Goal: Communication & Community: Answer question/provide support

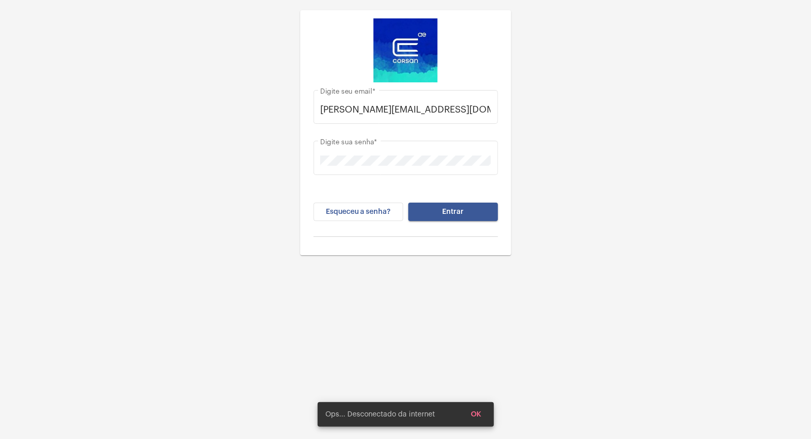
click at [453, 208] on span "Entrar" at bounding box center [453, 211] width 22 height 7
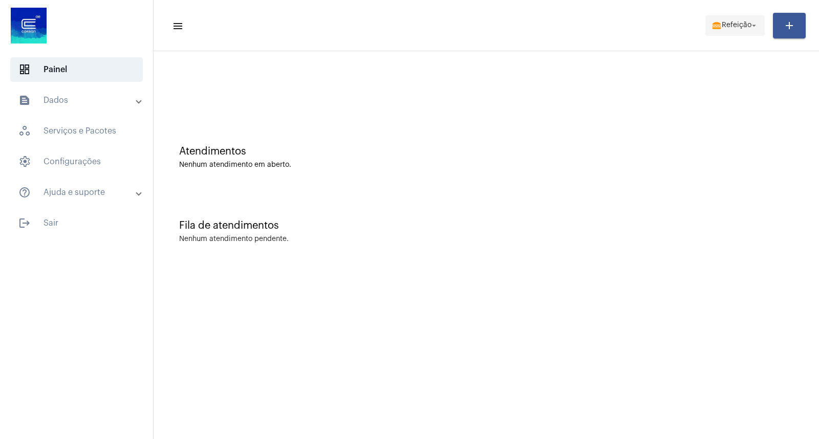
click at [739, 18] on span "lunch_dining Refeição arrow_drop_down" at bounding box center [735, 25] width 47 height 18
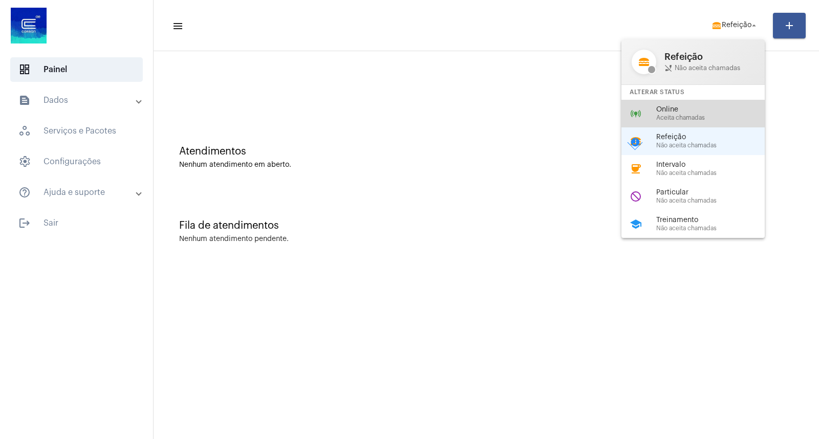
click at [703, 105] on div "online_prediction Online Aceita chamadas" at bounding box center [702, 114] width 160 height 28
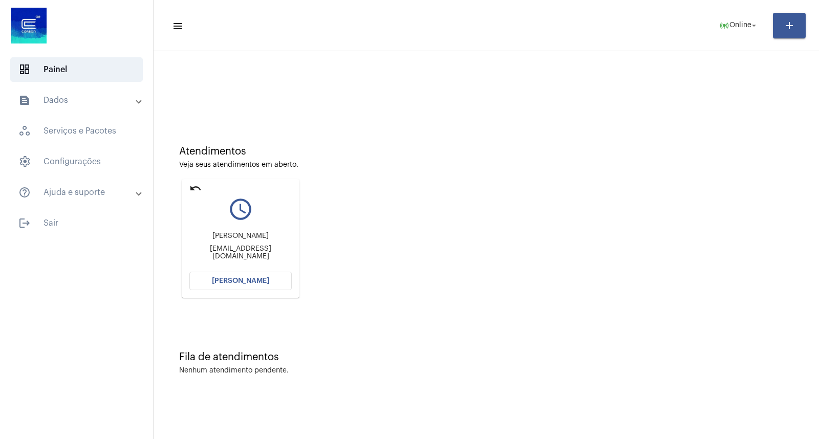
click at [192, 181] on mat-card "undo query_builder [PERSON_NAME] [EMAIL_ADDRESS][DOMAIN_NAME] [PERSON_NAME]" at bounding box center [241, 238] width 118 height 119
click at [193, 182] on mat-icon "undo" at bounding box center [195, 188] width 12 height 12
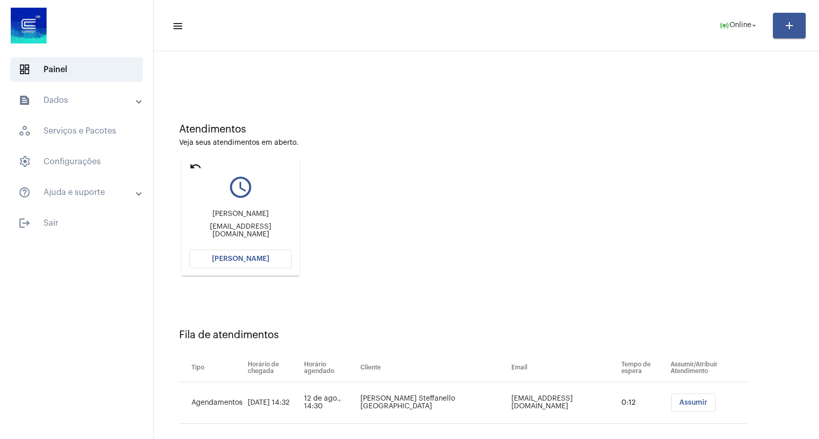
scroll to position [34, 0]
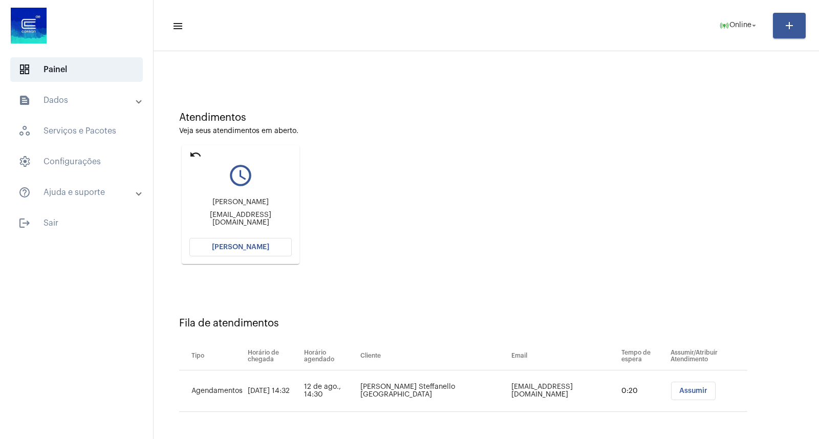
click at [191, 158] on mat-icon "undo" at bounding box center [195, 155] width 12 height 12
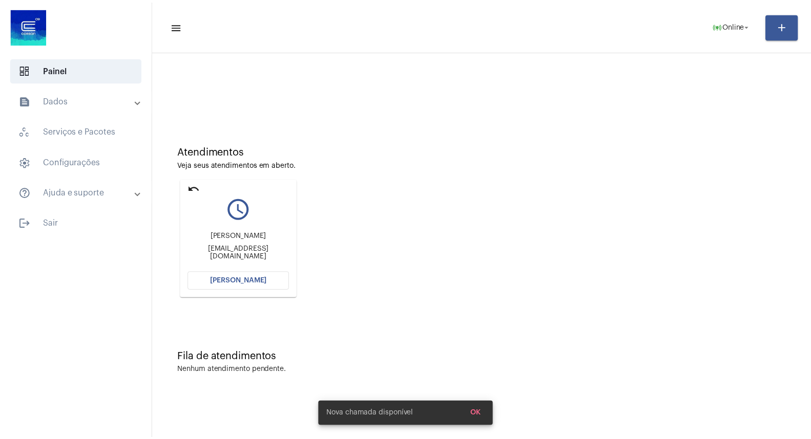
scroll to position [0, 0]
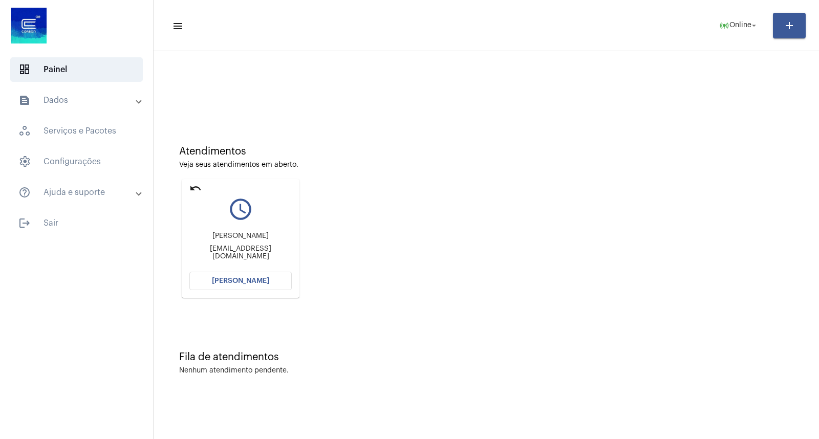
click at [196, 315] on div "Atendimentos Veja seus atendimentos em aberto. undo query_builder [PERSON_NAME]…" at bounding box center [487, 218] width 656 height 206
click at [270, 287] on button "[PERSON_NAME]" at bounding box center [240, 281] width 102 height 18
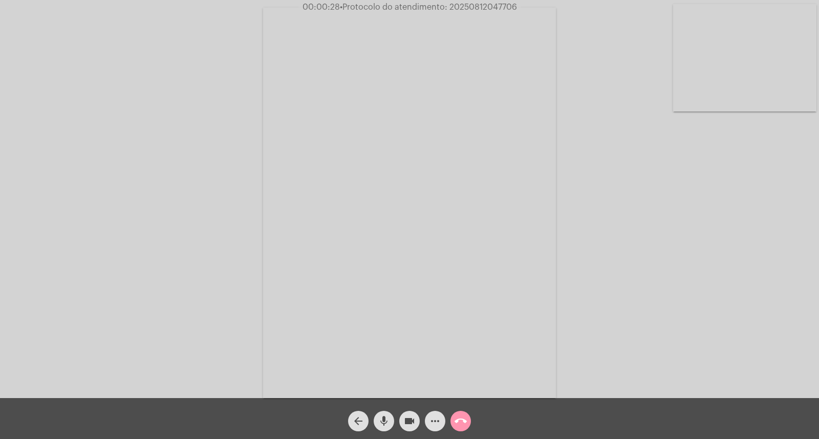
click at [376, 412] on div "mic" at bounding box center [384, 419] width 26 height 26
click at [387, 413] on span "mic_off" at bounding box center [384, 421] width 12 height 20
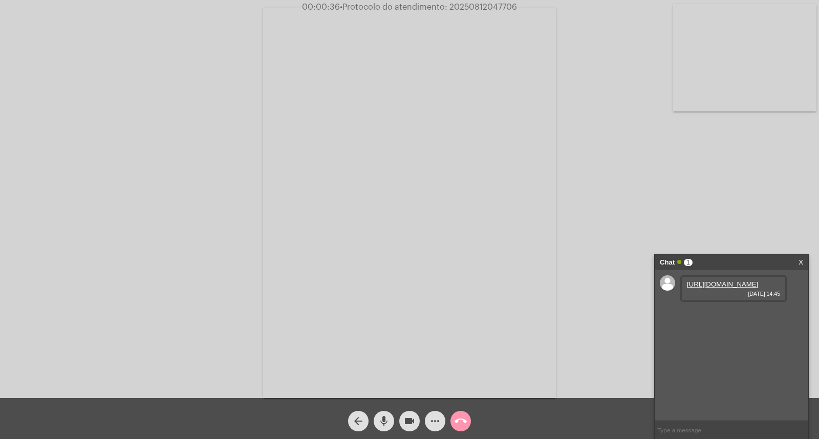
click at [800, 262] on link "X" at bounding box center [801, 262] width 5 height 15
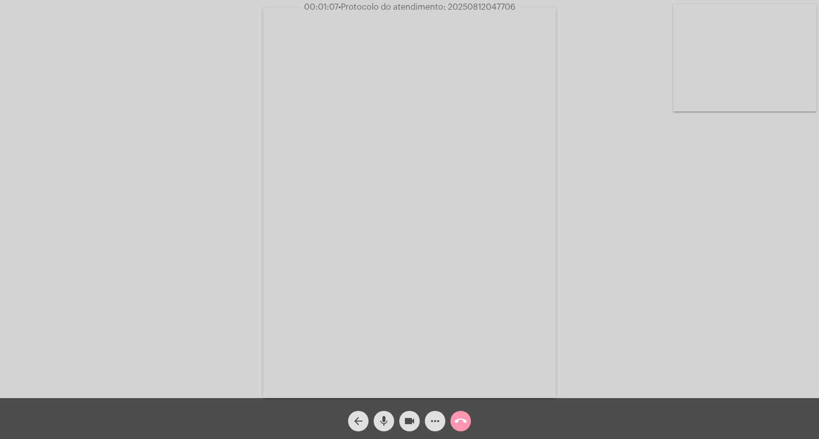
click at [470, 417] on button "call_end" at bounding box center [461, 421] width 20 height 20
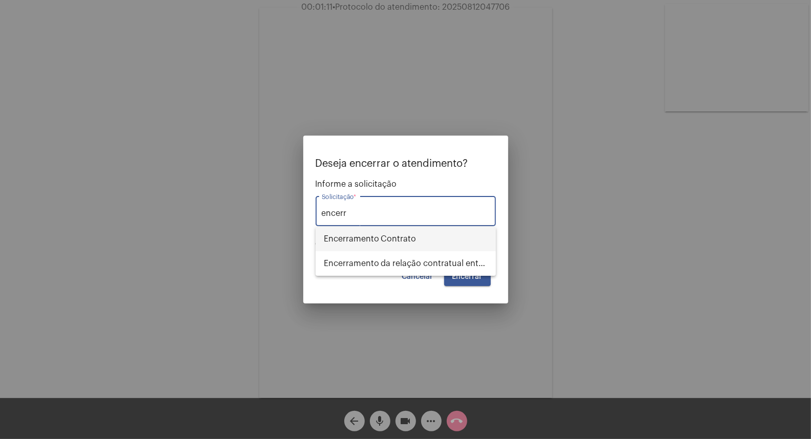
click at [402, 233] on span "Encerramento Contrato" at bounding box center [406, 239] width 164 height 25
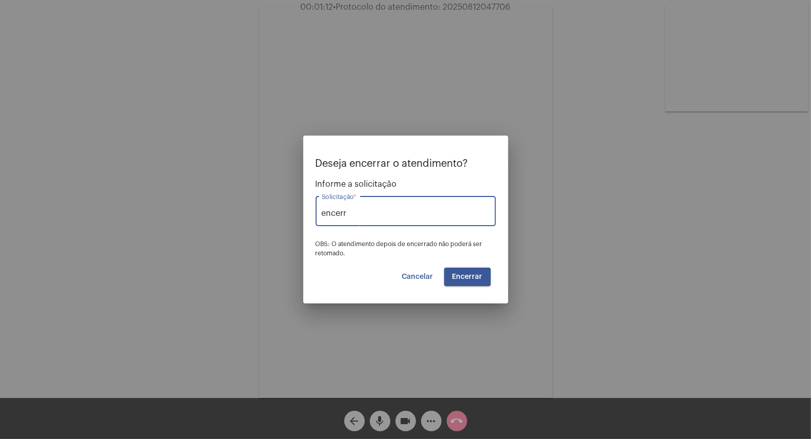
type input "Encerramento Contrato"
click at [459, 275] on span "Encerrar" at bounding box center [467, 276] width 30 height 7
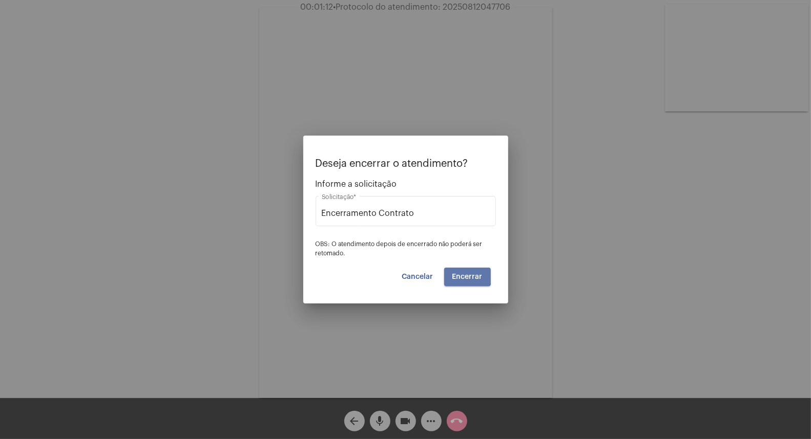
click at [459, 275] on span "Encerrar" at bounding box center [467, 276] width 30 height 7
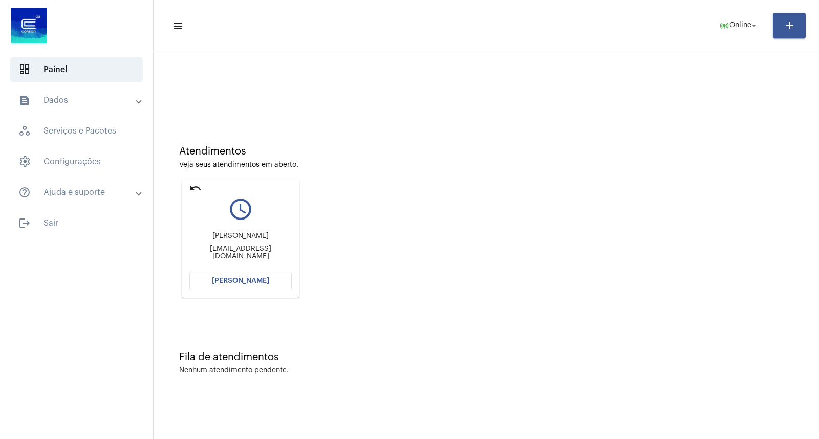
click at [434, 219] on div "Atendimentos Veja seus atendimentos em aberto. undo query_builder [PERSON_NAME]…" at bounding box center [487, 218] width 656 height 206
click at [232, 288] on button "[PERSON_NAME]" at bounding box center [240, 281] width 102 height 18
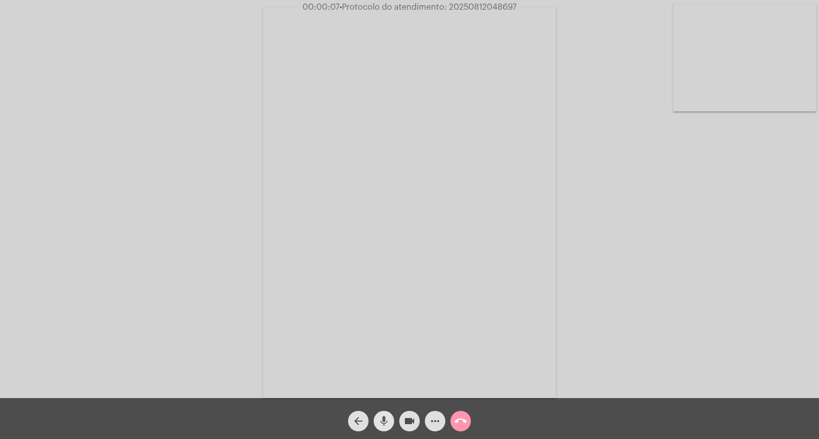
click at [382, 420] on mat-icon "mic" at bounding box center [384, 421] width 12 height 12
click at [707, 326] on div "Acessando Câmera e Microfone..." at bounding box center [409, 202] width 817 height 398
click at [380, 426] on mat-icon "mic_off" at bounding box center [384, 421] width 12 height 12
click at [387, 421] on mat-icon "mic" at bounding box center [384, 421] width 12 height 12
click at [385, 416] on mat-icon "mic_off" at bounding box center [384, 421] width 12 height 12
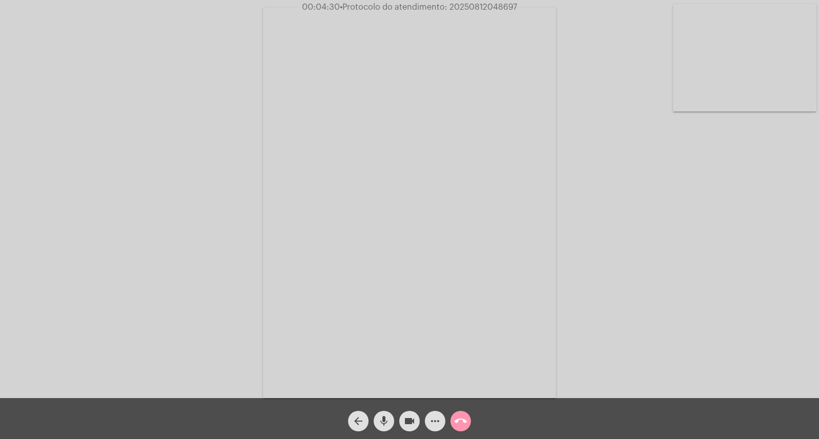
click at [385, 431] on span "mic" at bounding box center [384, 421] width 12 height 20
click at [404, 426] on mat-icon "videocam" at bounding box center [410, 421] width 12 height 12
click at [400, 421] on button "videocam_off" at bounding box center [409, 421] width 20 height 20
click at [385, 420] on mat-icon "mic_off" at bounding box center [384, 421] width 12 height 12
click at [778, 369] on div "Acessando Câmera e Microfone..." at bounding box center [409, 202] width 817 height 398
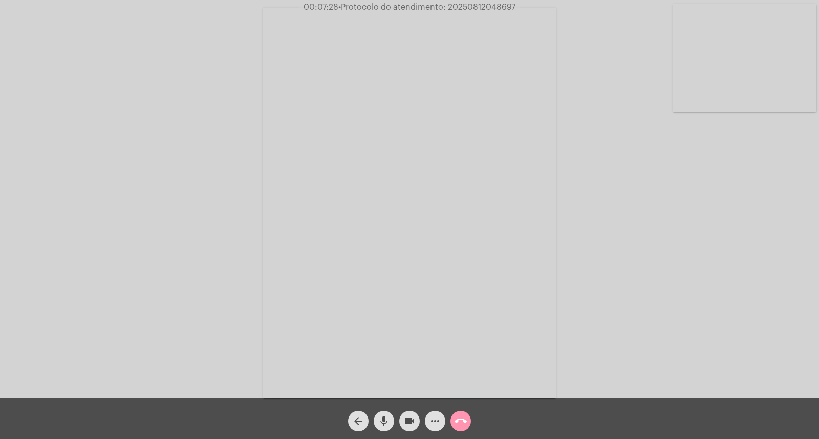
click at [592, 235] on div "Acessando Câmera e Microfone..." at bounding box center [409, 202] width 817 height 398
click at [462, 426] on mat-icon "call_end" at bounding box center [461, 421] width 12 height 12
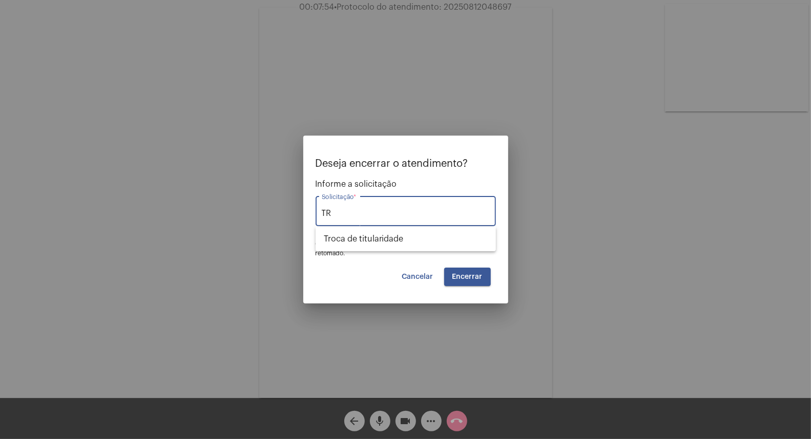
type input "T"
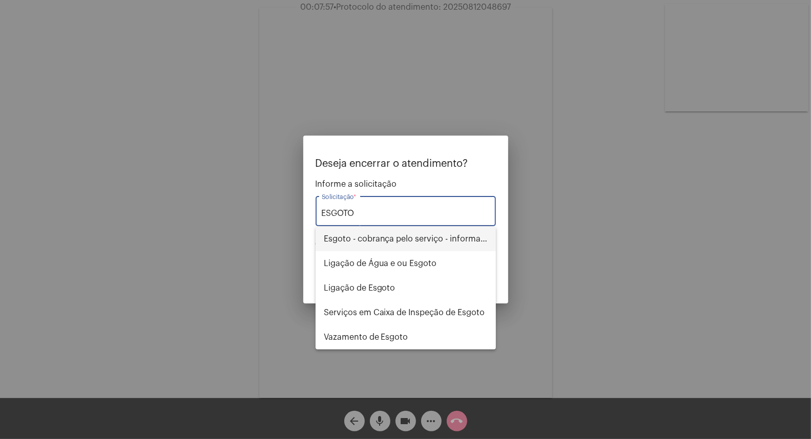
click at [459, 237] on span "Esgoto - cobrança pelo serviço - informações" at bounding box center [406, 239] width 164 height 25
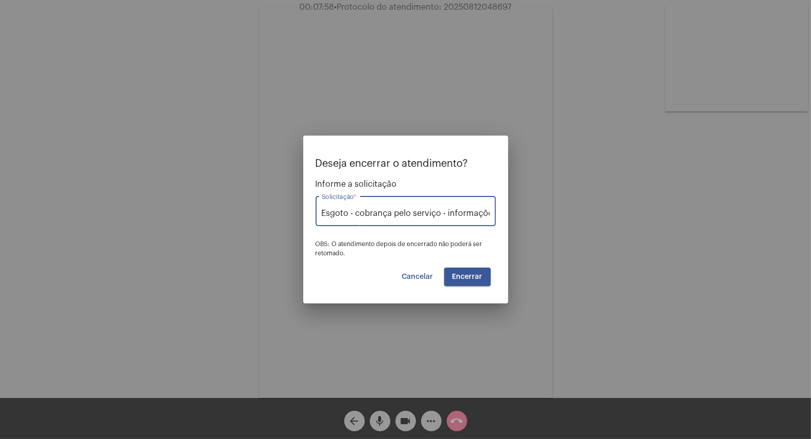
scroll to position [0, 6]
click at [466, 212] on input "Esgoto - cobrança pelo serviço - informações" at bounding box center [406, 213] width 168 height 9
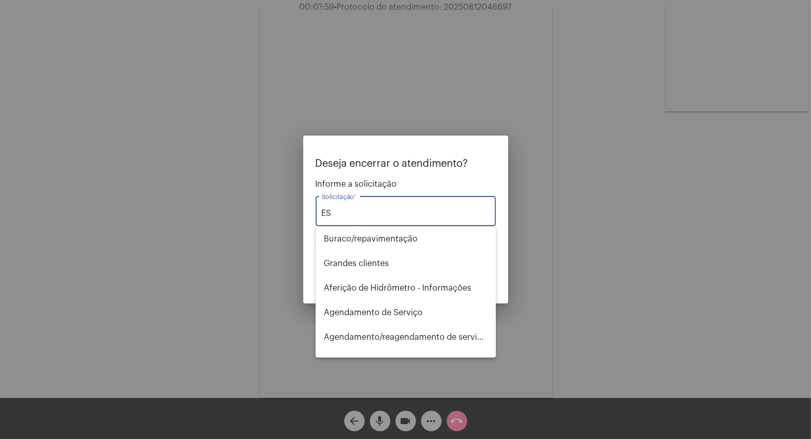
scroll to position [0, 0]
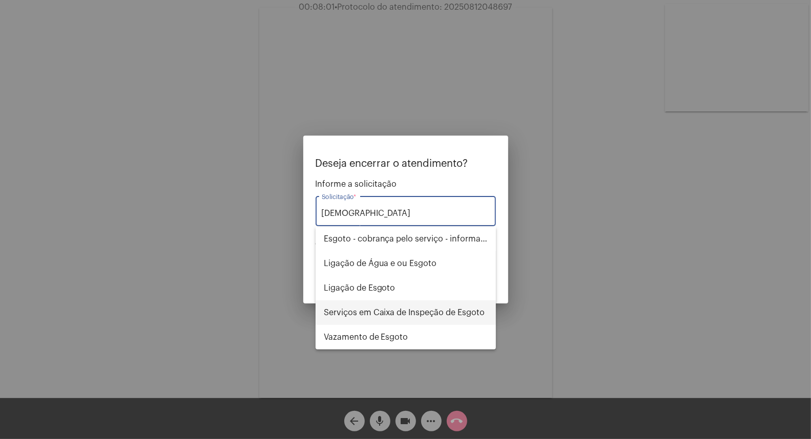
click at [436, 309] on span "Serviços em Caixa de Inspeção de Esgoto" at bounding box center [406, 313] width 164 height 25
type input "Serviços em Caixa de Inspeção de Esgoto"
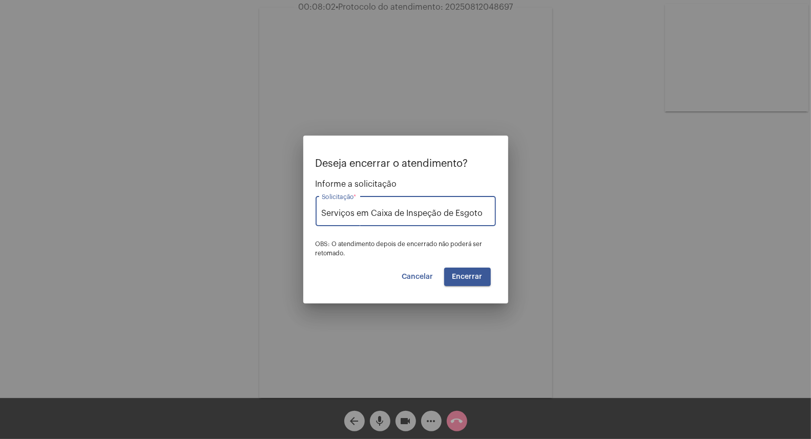
click at [475, 277] on span "Encerrar" at bounding box center [467, 276] width 30 height 7
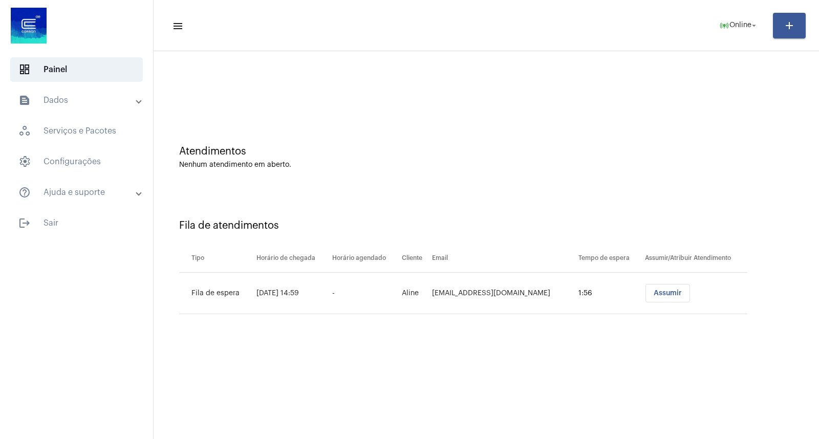
click at [623, 117] on div "Atendimentos Nenhum atendimento em aberto." at bounding box center [487, 152] width 656 height 74
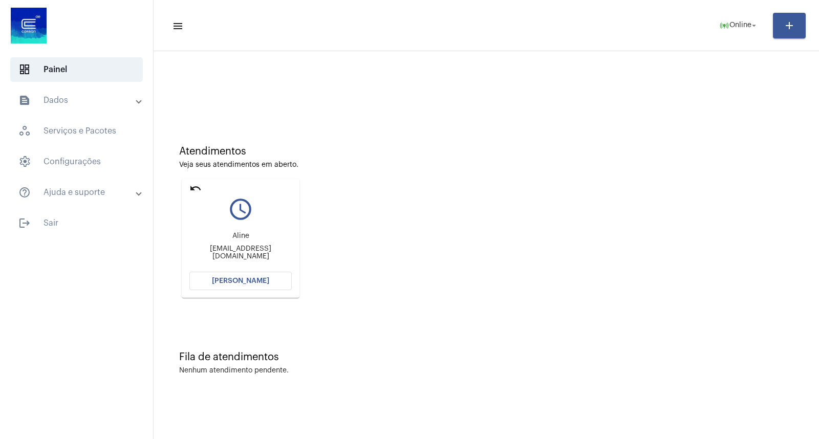
click at [205, 187] on mat-card "undo query_builder [PERSON_NAME] [EMAIL_ADDRESS][DOMAIN_NAME] Abrir Chamada" at bounding box center [241, 238] width 118 height 119
click at [201, 186] on mat-icon "undo" at bounding box center [195, 188] width 12 height 12
click at [111, 106] on mat-panel-title "text_snippet_outlined Dados" at bounding box center [77, 100] width 118 height 12
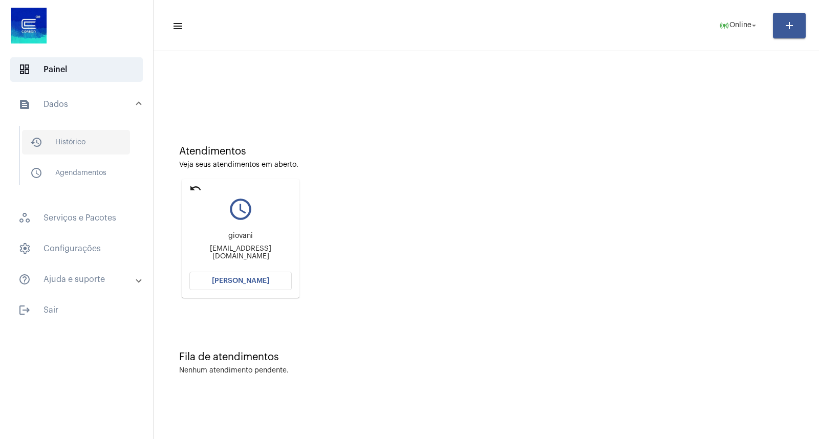
click at [103, 137] on span "history_outlined Histórico" at bounding box center [76, 142] width 108 height 25
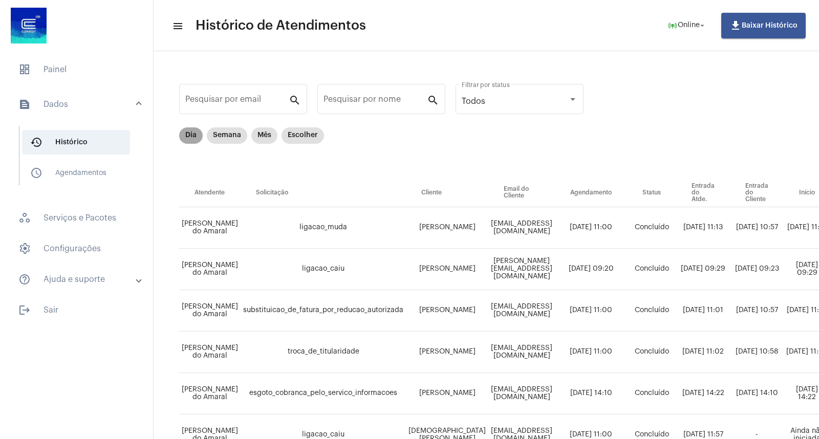
click at [197, 134] on mat-chip "Dia" at bounding box center [191, 136] width 24 height 16
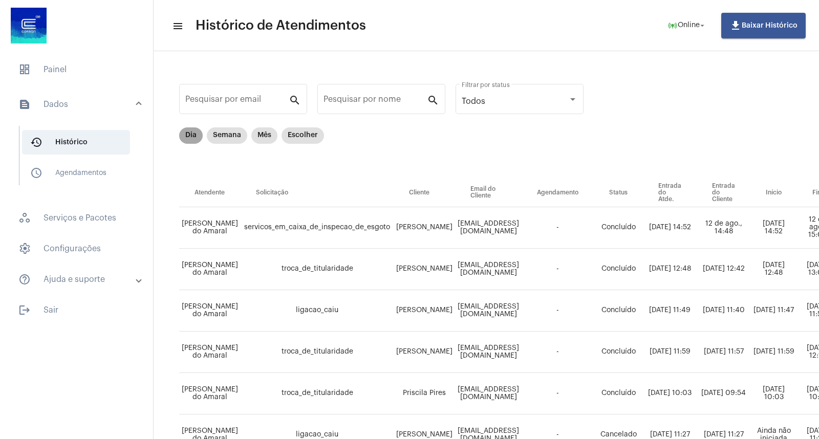
click at [197, 128] on mat-chip "Dia" at bounding box center [191, 136] width 24 height 16
click at [200, 135] on mat-chip "Dia" at bounding box center [191, 136] width 24 height 16
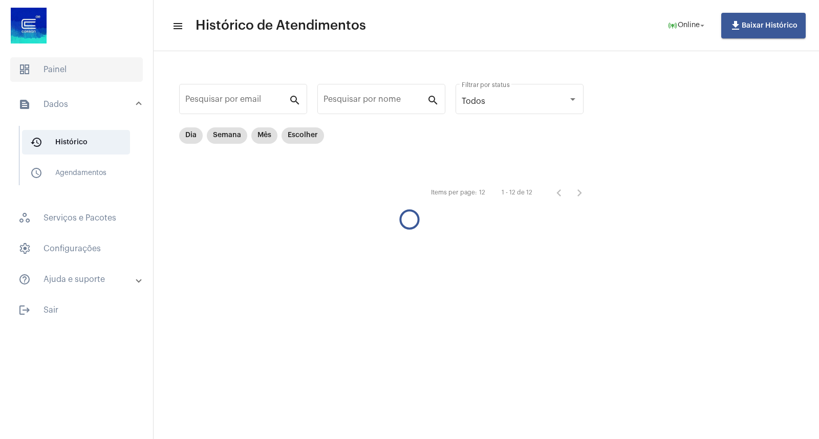
click at [32, 75] on span "dashboard Painel" at bounding box center [76, 69] width 133 height 25
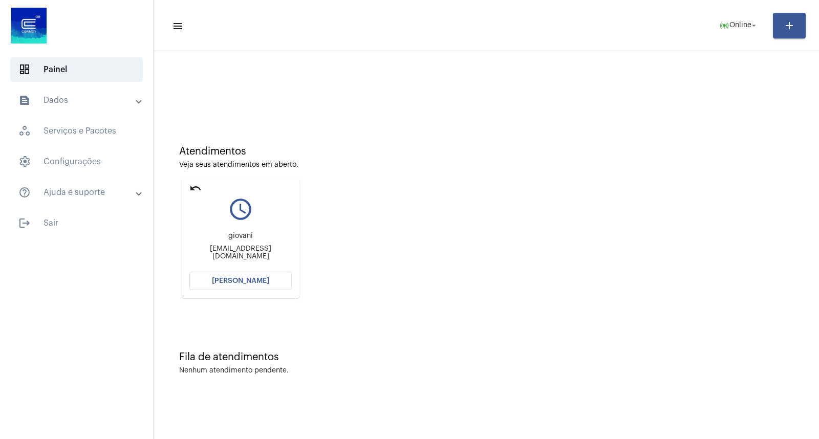
click at [0, 307] on div "dashboard Painel text_snippet_outlined Dados history_outlined Histórico schedul…" at bounding box center [76, 219] width 153 height 439
click at [197, 192] on mat-icon "undo" at bounding box center [195, 188] width 12 height 12
click at [697, 252] on div "Atendimentos Veja seus atendimentos em aberto. undo query_builder [PERSON_NAME]…" at bounding box center [487, 218] width 656 height 206
drag, startPoint x: 682, startPoint y: 240, endPoint x: 660, endPoint y: 244, distance: 23.0
click at [682, 240] on div "Atendimentos Veja seus atendimentos em aberto. undo query_builder [PERSON_NAME]…" at bounding box center [487, 218] width 656 height 206
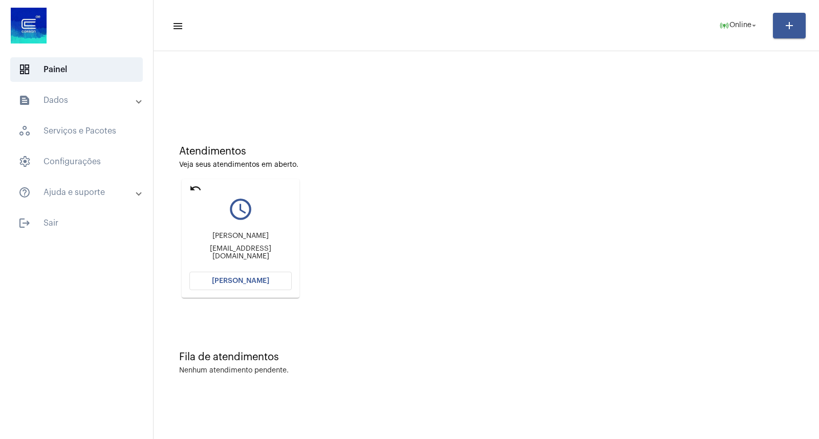
drag, startPoint x: 185, startPoint y: 185, endPoint x: 196, endPoint y: 189, distance: 11.5
click at [185, 185] on mat-card "undo query_builder [PERSON_NAME] [EMAIL_ADDRESS][DOMAIN_NAME] [PERSON_NAME]" at bounding box center [241, 238] width 118 height 119
click at [196, 189] on mat-icon "undo" at bounding box center [195, 188] width 12 height 12
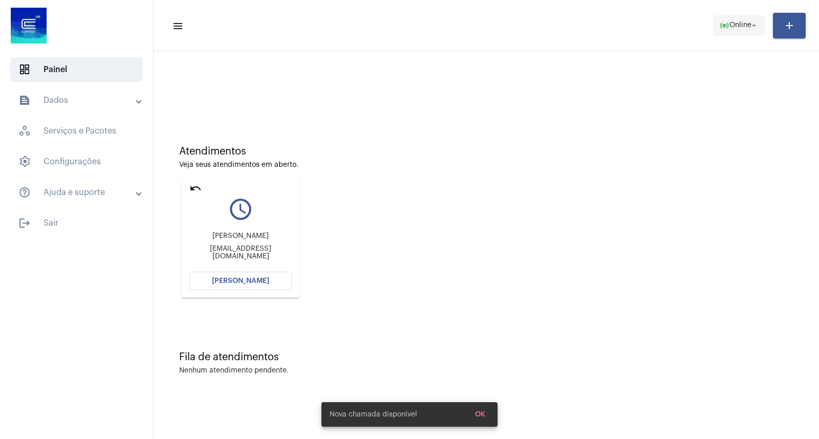
click at [734, 28] on span "Online" at bounding box center [741, 25] width 22 height 7
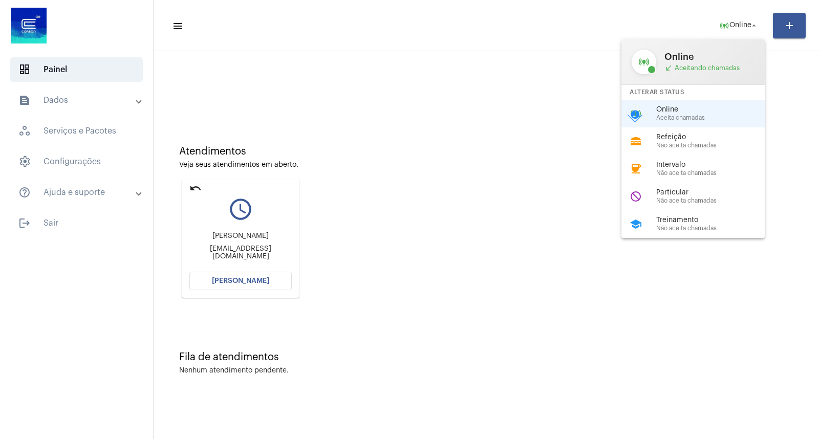
click at [197, 185] on div at bounding box center [409, 219] width 819 height 439
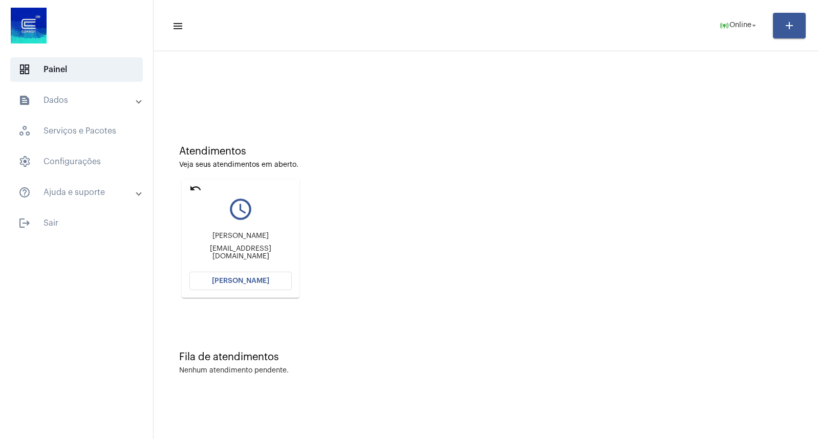
click at [183, 192] on mat-card "undo query_builder [PERSON_NAME] [EMAIL_ADDRESS][DOMAIN_NAME] [PERSON_NAME]" at bounding box center [241, 238] width 118 height 119
click at [203, 188] on mat-card "undo query_builder [PERSON_NAME] [EMAIL_ADDRESS][DOMAIN_NAME] [PERSON_NAME]" at bounding box center [241, 238] width 118 height 119
click at [197, 187] on mat-icon "undo" at bounding box center [195, 188] width 12 height 12
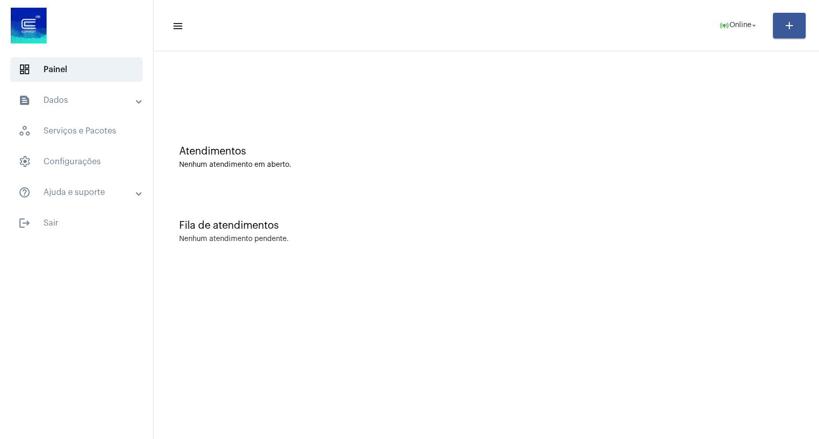
click at [713, 177] on div "Atendimentos Nenhum atendimento em aberto." at bounding box center [487, 152] width 656 height 74
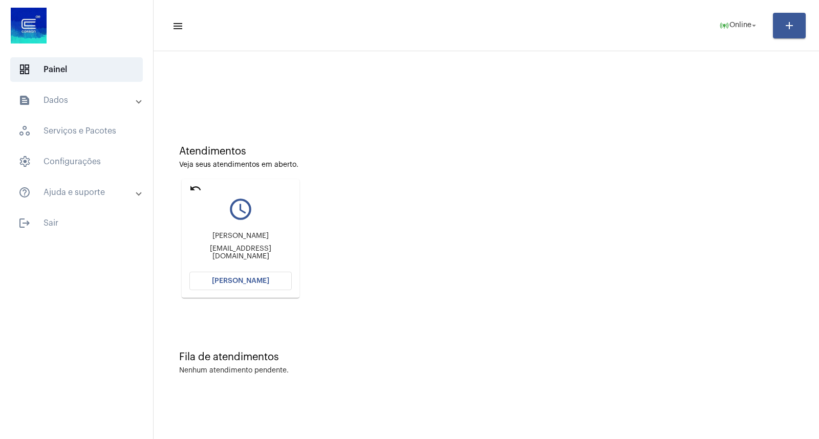
click at [236, 290] on mat-card "undo query_builder [PERSON_NAME] [PERSON_NAME][EMAIL_ADDRESS][DOMAIN_NAME] [PER…" at bounding box center [241, 238] width 118 height 119
click at [235, 290] on mat-card "undo query_builder [PERSON_NAME] [PERSON_NAME][EMAIL_ADDRESS][DOMAIN_NAME] [PER…" at bounding box center [241, 238] width 118 height 119
click at [235, 288] on button "[PERSON_NAME]" at bounding box center [240, 281] width 102 height 18
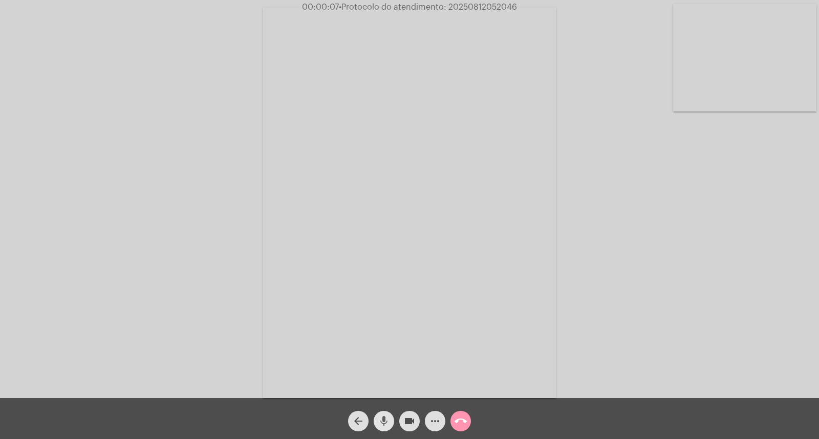
click at [382, 415] on mat-icon "mic" at bounding box center [384, 421] width 12 height 12
click at [377, 417] on button "mic_off" at bounding box center [384, 421] width 20 height 20
drag, startPoint x: 382, startPoint y: 416, endPoint x: 229, endPoint y: 99, distance: 351.8
click at [381, 413] on span "mic" at bounding box center [384, 421] width 12 height 20
click at [384, 424] on mat-icon "mic_off" at bounding box center [384, 421] width 12 height 12
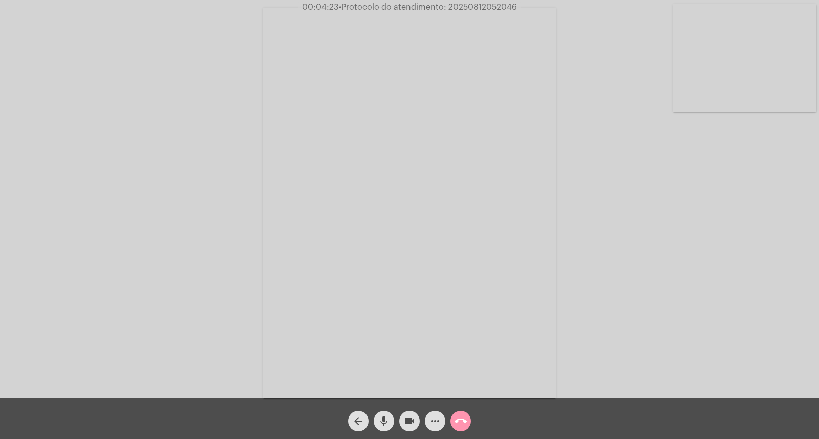
click at [417, 420] on button "videocam" at bounding box center [409, 421] width 20 height 20
click at [410, 415] on mat-icon "videocam_off" at bounding box center [410, 421] width 12 height 12
click at [439, 422] on mat-icon "more_horiz" at bounding box center [435, 421] width 12 height 12
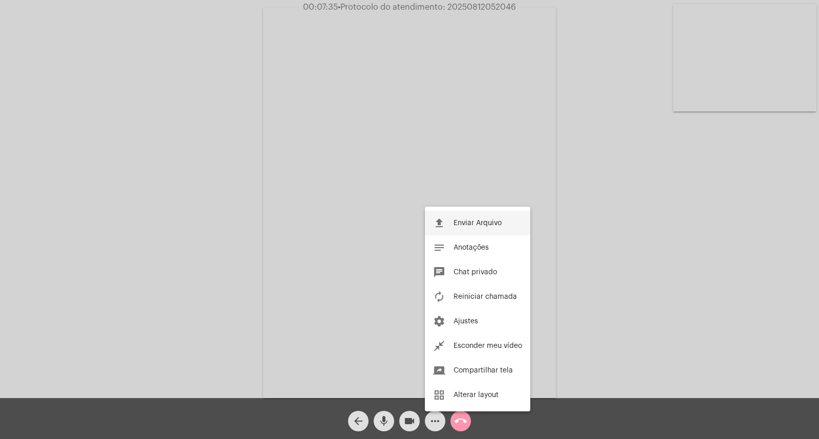
click at [477, 221] on span "Enviar Arquivo" at bounding box center [478, 223] width 48 height 7
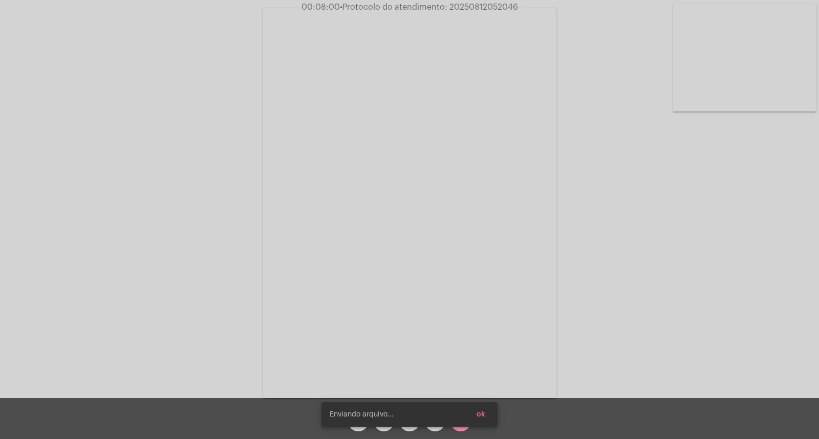
click at [486, 416] on button "ok" at bounding box center [481, 415] width 25 height 18
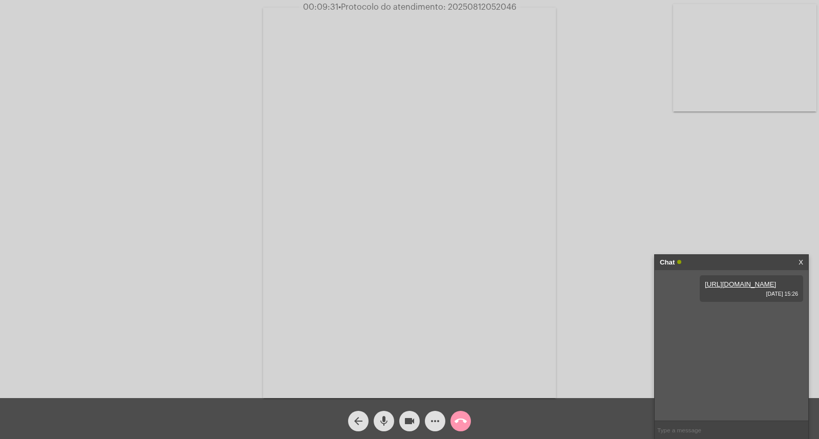
click at [461, 422] on mat-icon "call_end" at bounding box center [461, 421] width 12 height 12
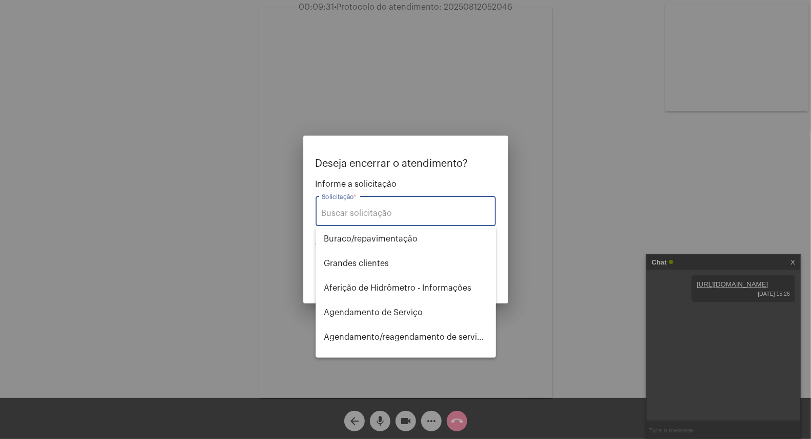
click at [400, 225] on div "Solicitação *" at bounding box center [406, 210] width 168 height 32
click at [399, 219] on div "Solicitação *" at bounding box center [406, 210] width 168 height 32
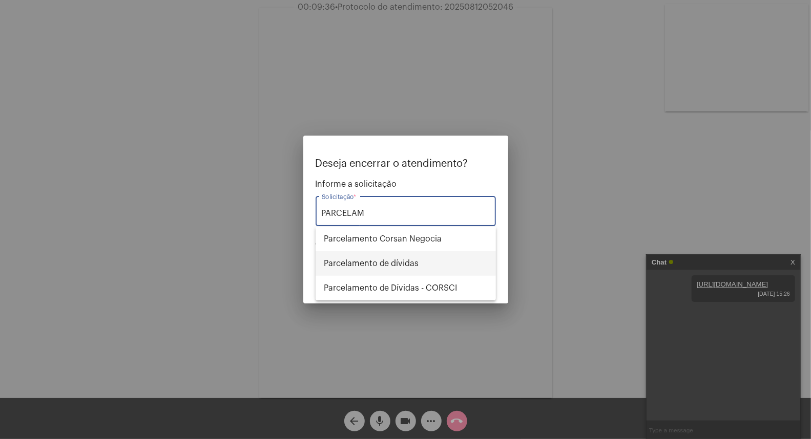
click at [395, 269] on span "Parcelamento de dívidas" at bounding box center [406, 263] width 164 height 25
type input "Parcelamento de dívidas"
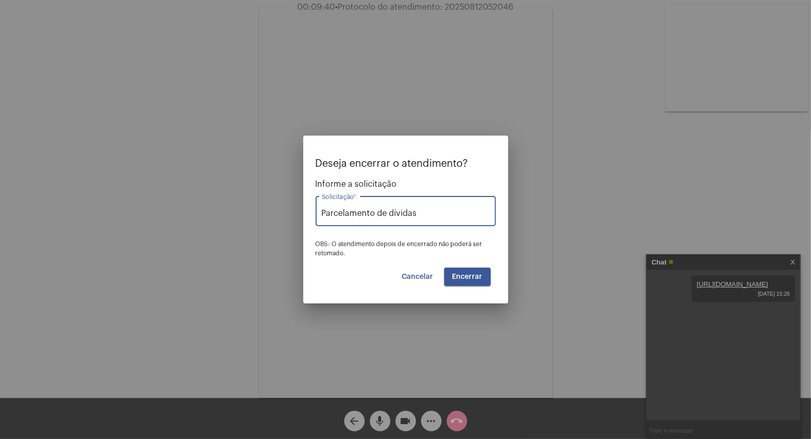
click at [472, 275] on span "Encerrar" at bounding box center [467, 276] width 30 height 7
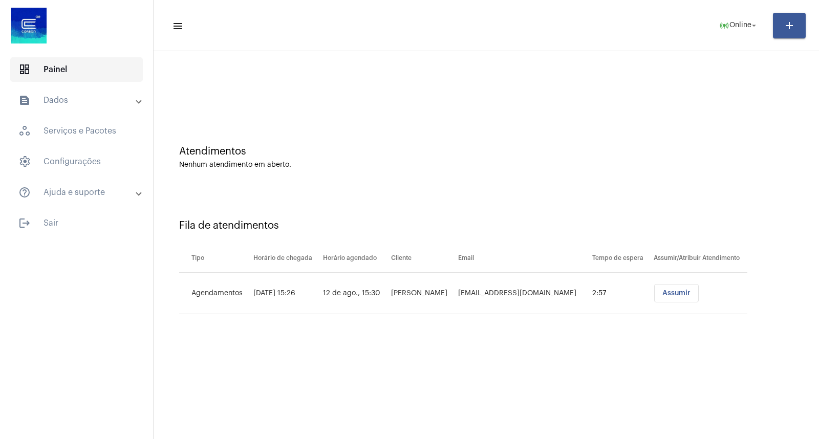
click at [84, 68] on span "dashboard Painel" at bounding box center [76, 69] width 133 height 25
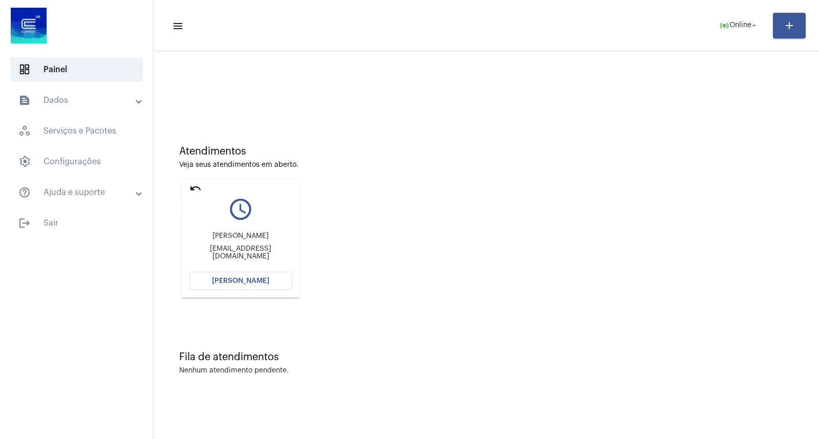
click at [191, 186] on mat-icon "undo" at bounding box center [195, 188] width 12 height 12
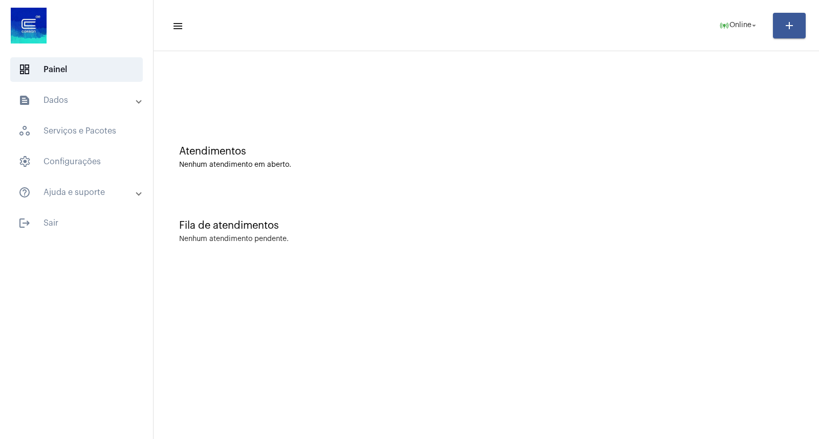
click at [654, 266] on div "Atendimentos Nenhum atendimento em aberto. Fila de atendimentos Nenhum atendime…" at bounding box center [487, 160] width 666 height 218
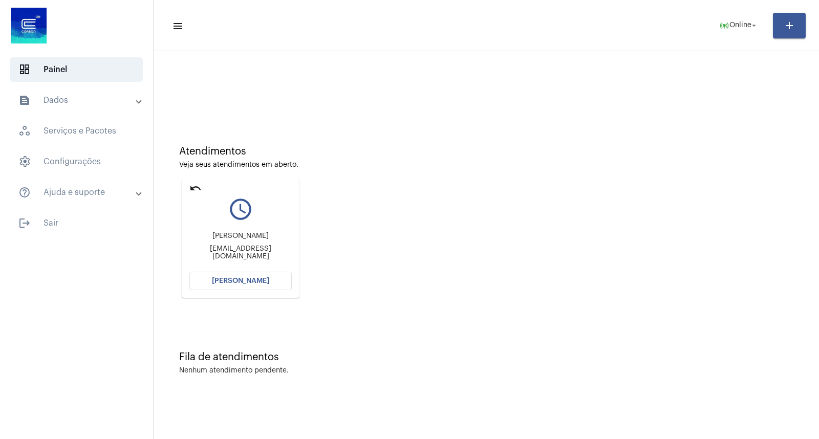
click at [194, 191] on mat-icon "undo" at bounding box center [195, 188] width 12 height 12
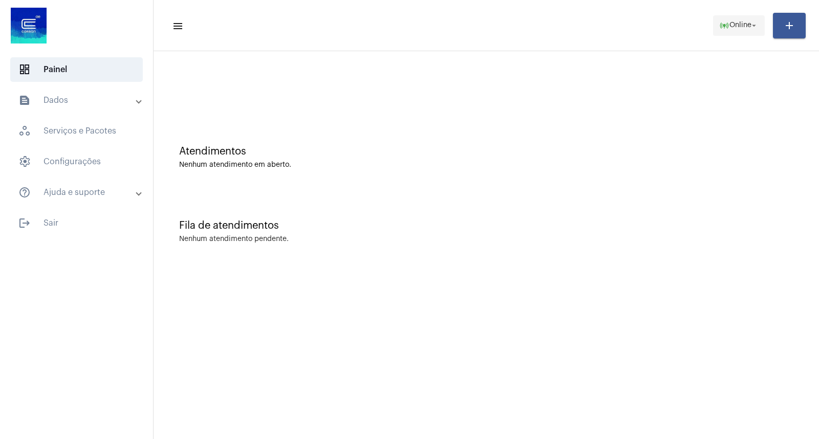
click at [743, 19] on span "online_prediction Online arrow_drop_down" at bounding box center [739, 25] width 39 height 18
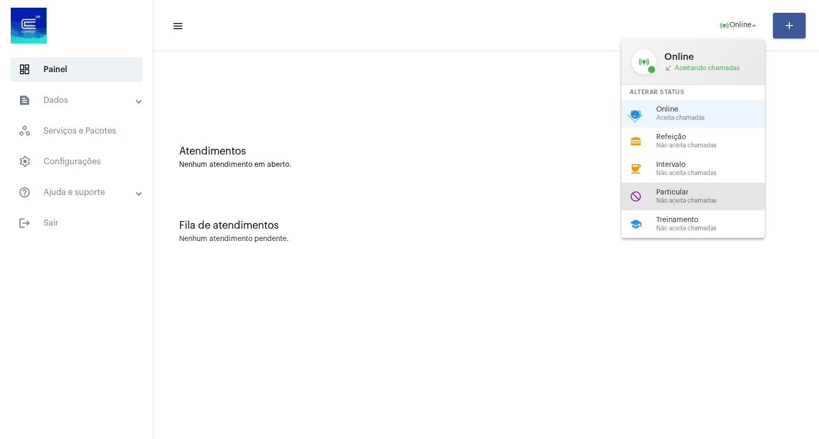
drag, startPoint x: 730, startPoint y: 200, endPoint x: 672, endPoint y: 203, distance: 58.0
click at [730, 201] on span "Não aceita chamadas" at bounding box center [715, 201] width 117 height 7
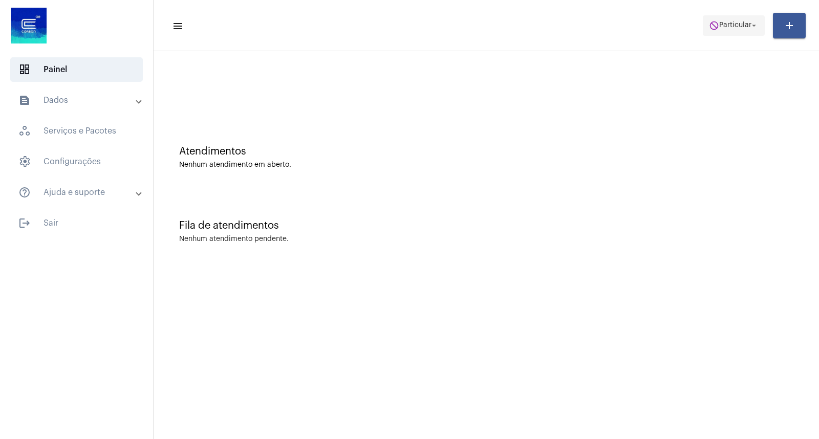
click at [718, 27] on mat-icon "do_not_disturb" at bounding box center [714, 25] width 10 height 10
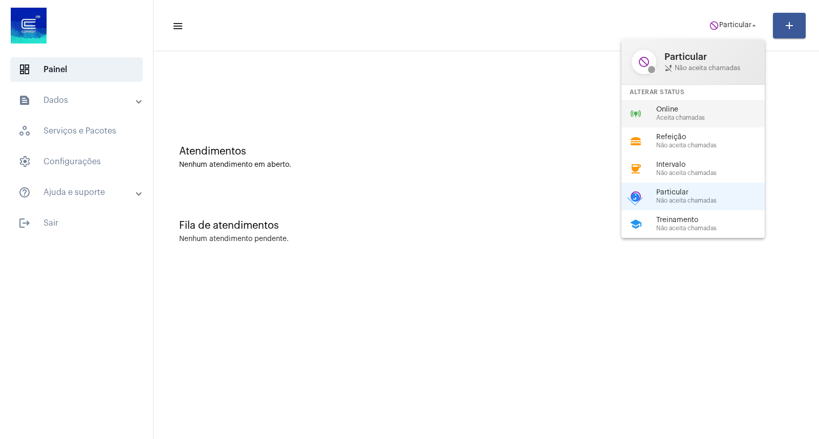
click at [659, 111] on span "Online" at bounding box center [715, 110] width 117 height 8
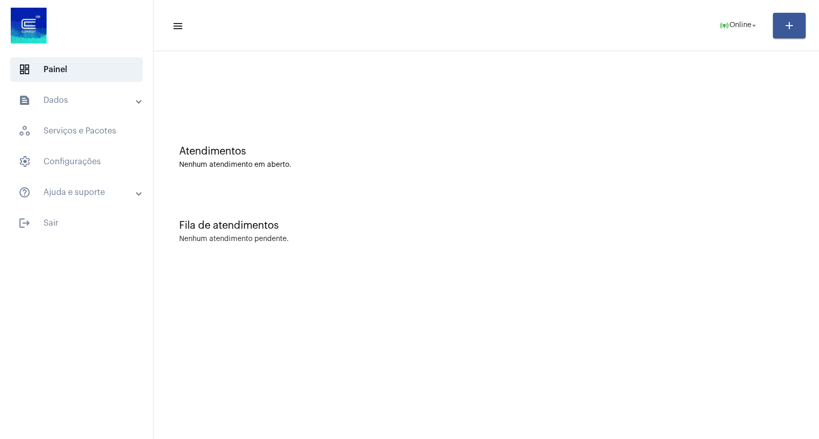
click at [73, 95] on mat-panel-title "text_snippet_outlined Dados" at bounding box center [77, 100] width 118 height 12
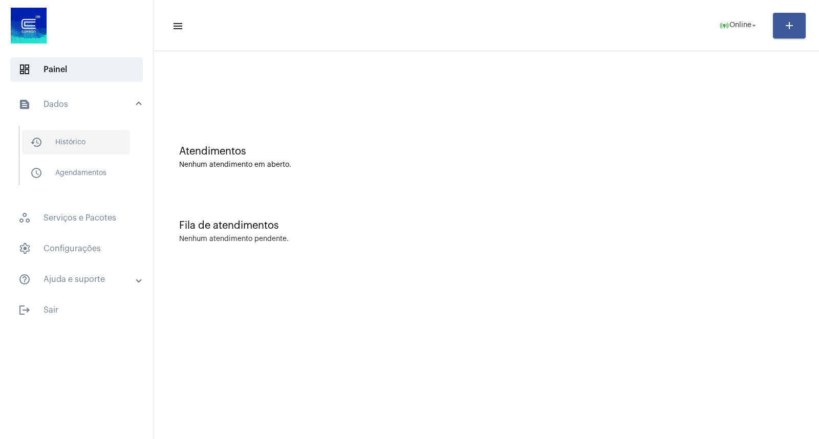
click at [98, 136] on span "history_outlined Histórico" at bounding box center [76, 142] width 108 height 25
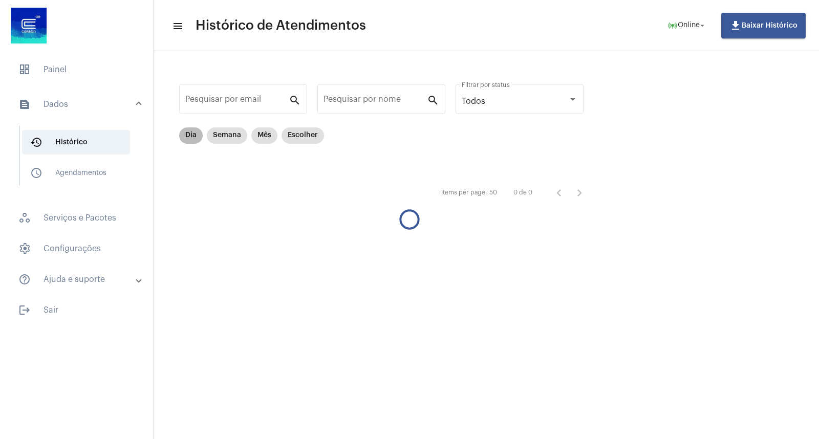
click at [189, 134] on mat-chip "Dia" at bounding box center [191, 136] width 24 height 16
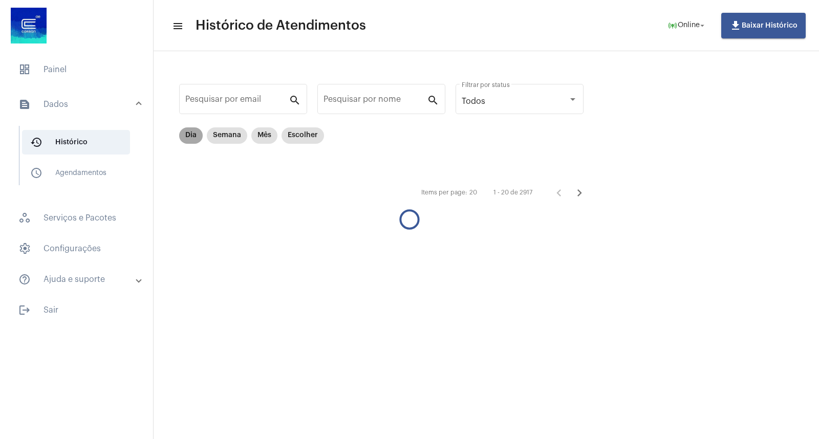
click at [189, 134] on mat-chip "Dia" at bounding box center [191, 136] width 24 height 16
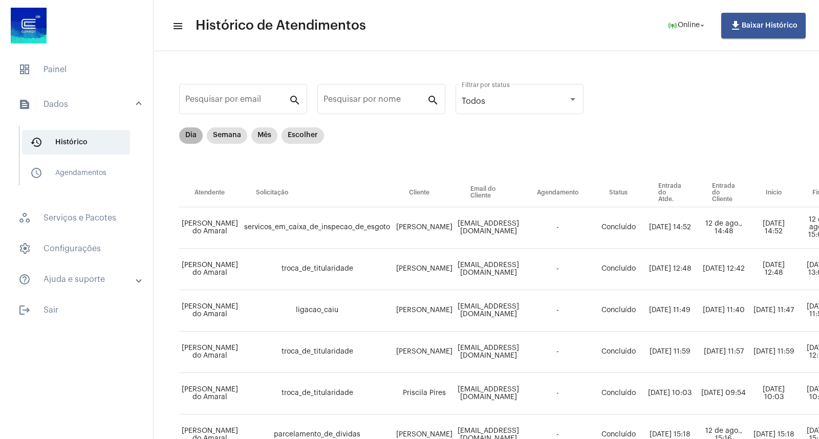
drag, startPoint x: 0, startPoint y: 17, endPoint x: 254, endPoint y: 149, distance: 286.1
click at [288, 159] on mat-chip-list "Dia Semana Mês Escolher" at bounding box center [251, 153] width 145 height 51
click at [197, 129] on mat-chip "Dia" at bounding box center [191, 136] width 24 height 16
click at [88, 68] on span "dashboard Painel" at bounding box center [76, 69] width 133 height 25
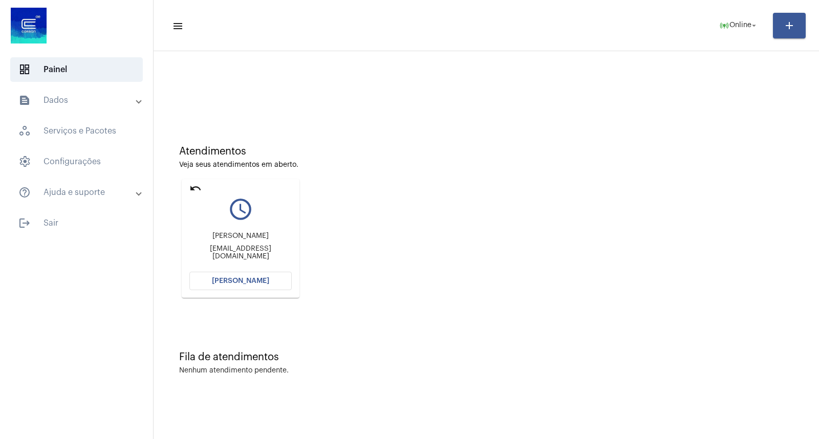
click at [652, 89] on div at bounding box center [486, 91] width 615 height 8
click at [296, 280] on mat-card "undo query_builder [PERSON_NAME] [PERSON_NAME][EMAIL_ADDRESS][DOMAIN_NAME] [PER…" at bounding box center [241, 238] width 118 height 119
click at [288, 279] on button "[PERSON_NAME]" at bounding box center [240, 281] width 102 height 18
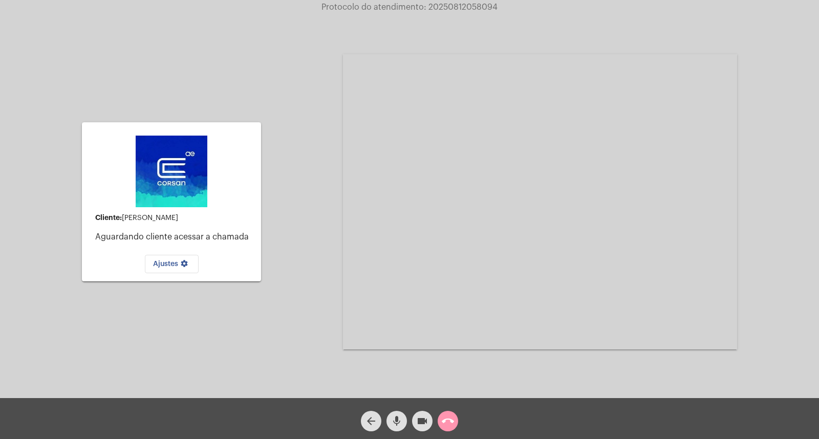
click at [797, 185] on div "Cliente: [PERSON_NAME] cliente acessar a chamada Ajustes settings Acessando Câm…" at bounding box center [409, 201] width 817 height 398
click at [392, 426] on mat-icon "mic" at bounding box center [397, 421] width 12 height 12
click at [512, 371] on div "Acessando Câmera e Microfone..." at bounding box center [540, 202] width 394 height 396
click at [403, 418] on button "mic_off" at bounding box center [397, 421] width 20 height 20
click at [404, 421] on button "mic" at bounding box center [397, 421] width 20 height 20
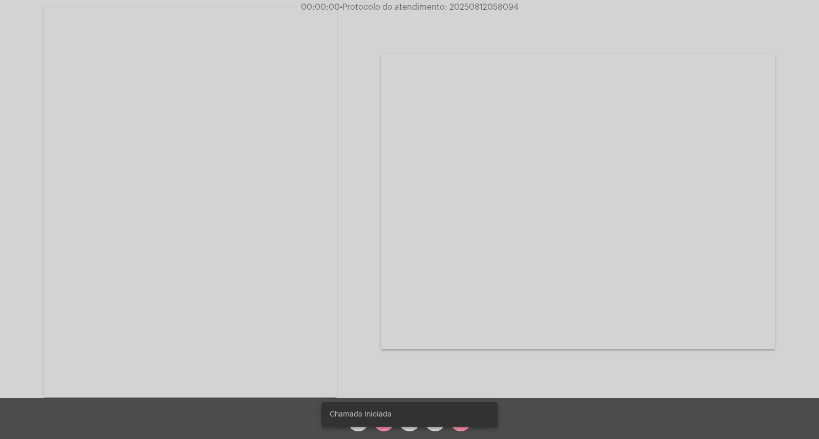
click at [391, 421] on snack-bar-container "Chamada Iniciada" at bounding box center [410, 415] width 176 height 25
click at [388, 429] on div "Chamada Iniciada" at bounding box center [409, 414] width 201 height 49
click at [386, 428] on div "Chamada Iniciada" at bounding box center [409, 414] width 201 height 49
click at [386, 429] on span "mic_off" at bounding box center [384, 421] width 12 height 20
click at [725, 277] on div "Acessando Câmera e Microfone..." at bounding box center [409, 202] width 817 height 398
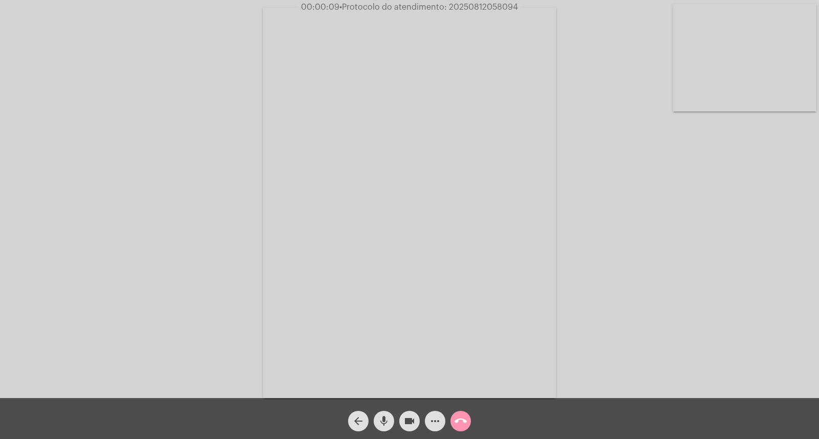
click at [388, 416] on mat-icon "mic" at bounding box center [384, 421] width 12 height 12
click at [388, 416] on mat-icon "mic_off" at bounding box center [384, 421] width 12 height 12
click at [388, 416] on mat-icon "mic" at bounding box center [384, 421] width 12 height 12
click at [388, 416] on mat-icon "mic_off" at bounding box center [384, 421] width 12 height 12
click at [388, 416] on mat-icon "mic" at bounding box center [384, 421] width 12 height 12
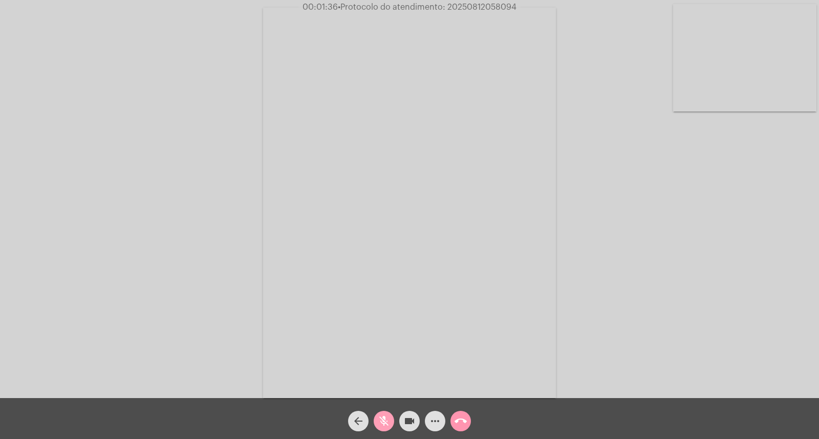
click at [387, 415] on mat-icon "mic_off" at bounding box center [384, 421] width 12 height 12
click at [379, 424] on mat-icon "mic" at bounding box center [384, 421] width 12 height 12
drag, startPoint x: 387, startPoint y: 429, endPoint x: 443, endPoint y: 452, distance: 60.6
click at [443, 439] on html "00:02:24 • Protocolo do atendimento: 20250812058094 Acessando Câmera e Microfon…" at bounding box center [409, 219] width 819 height 439
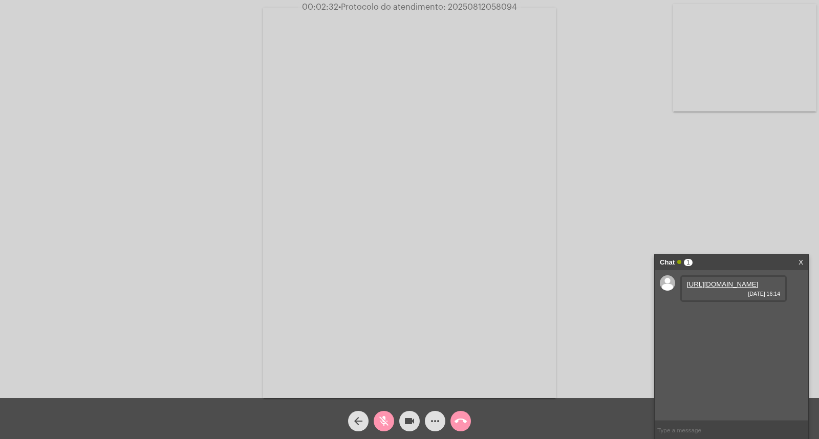
click at [700, 288] on link "[URL][DOMAIN_NAME]" at bounding box center [722, 285] width 71 height 8
click at [381, 418] on mat-icon "mic_off" at bounding box center [384, 421] width 12 height 12
drag, startPoint x: 381, startPoint y: 418, endPoint x: 469, endPoint y: 5, distance: 422.5
click at [381, 418] on mat-icon "mic" at bounding box center [384, 421] width 12 height 12
click at [383, 428] on mat-icon "mic_off" at bounding box center [384, 421] width 12 height 12
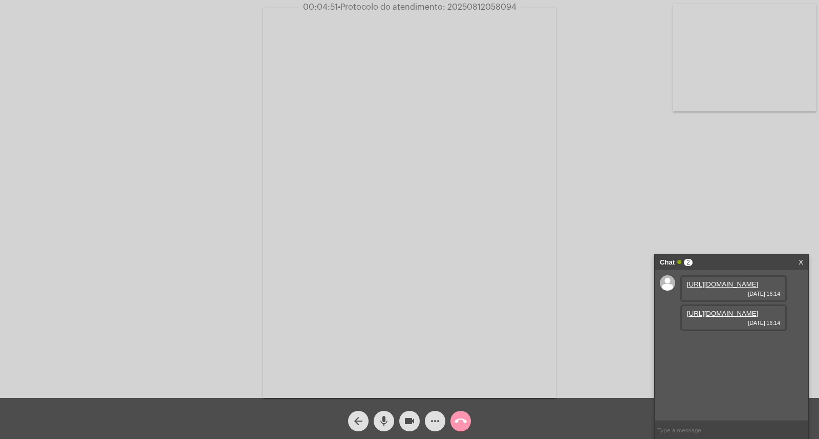
click at [707, 318] on link "[URL][DOMAIN_NAME]" at bounding box center [722, 314] width 71 height 8
click at [388, 414] on span "mic" at bounding box center [384, 421] width 12 height 20
click at [386, 423] on mat-icon "mic_off" at bounding box center [384, 421] width 12 height 12
click at [379, 418] on mat-icon "mic" at bounding box center [384, 421] width 12 height 12
click at [379, 418] on mat-icon "mic_off" at bounding box center [384, 421] width 12 height 12
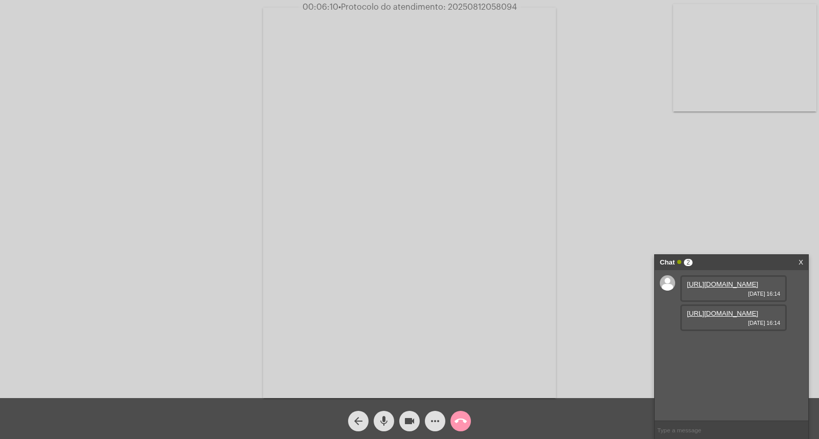
click at [798, 257] on div "Chat 2 X" at bounding box center [732, 262] width 154 height 15
click at [799, 261] on link "X" at bounding box center [801, 262] width 5 height 15
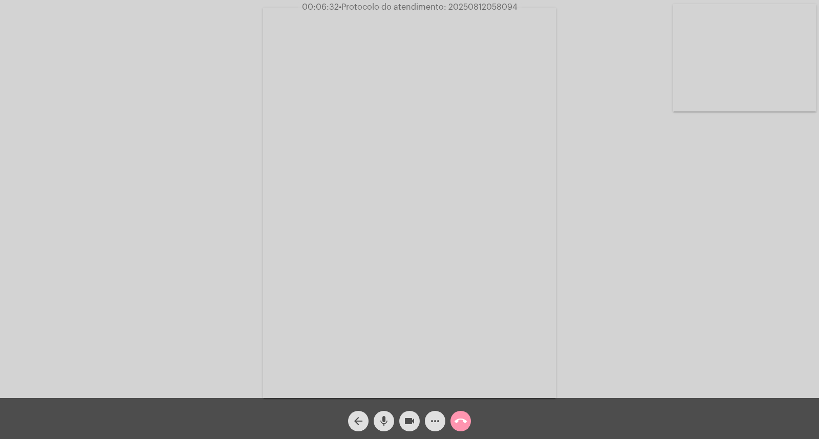
click at [114, 227] on div "Acessando Câmera e Microfone..." at bounding box center [409, 202] width 817 height 398
click at [377, 413] on button "mic" at bounding box center [384, 421] width 20 height 20
click at [377, 413] on button "mic_off" at bounding box center [384, 421] width 20 height 20
click at [465, 7] on span "• Protocolo do atendimento: 20250812058094" at bounding box center [425, 7] width 179 height 8
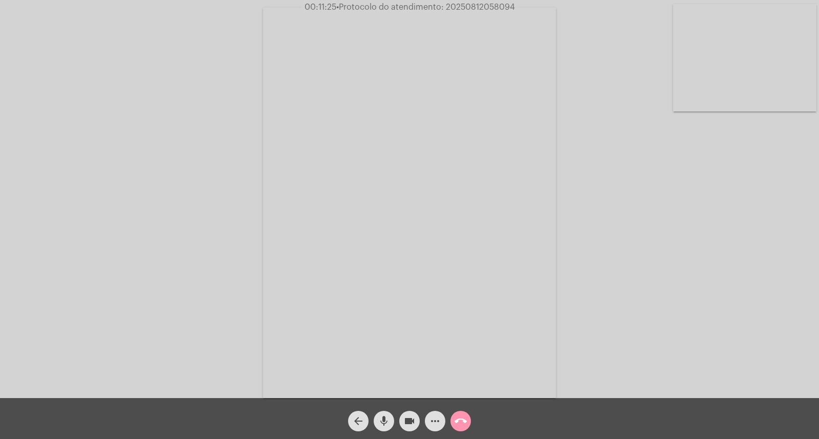
click at [465, 7] on span "• Protocolo do atendimento: 20250812058094" at bounding box center [425, 7] width 179 height 8
click at [453, 422] on button "call_end" at bounding box center [461, 421] width 20 height 20
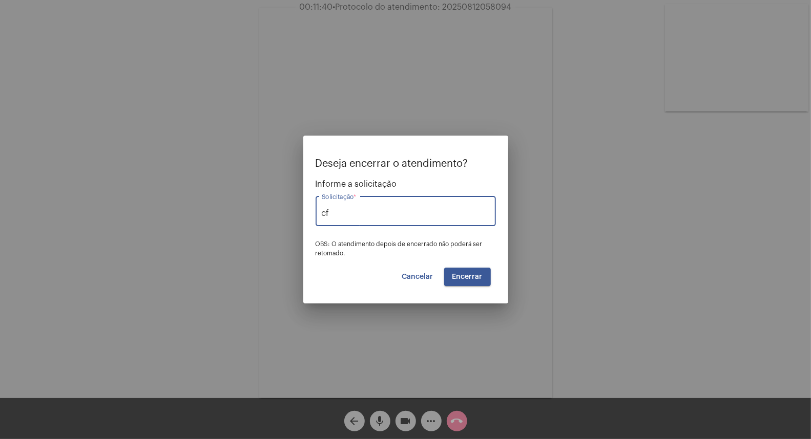
type input "c"
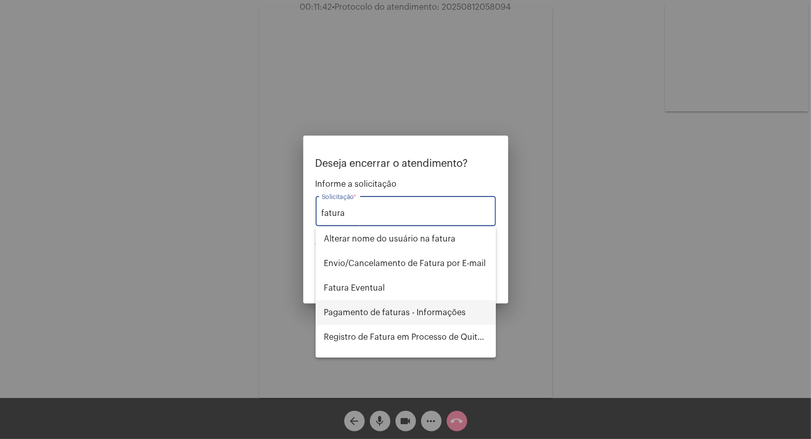
click at [393, 314] on span "Pagamento de faturas - Informações" at bounding box center [406, 313] width 164 height 25
type input "Pagamento de faturas - Informações"
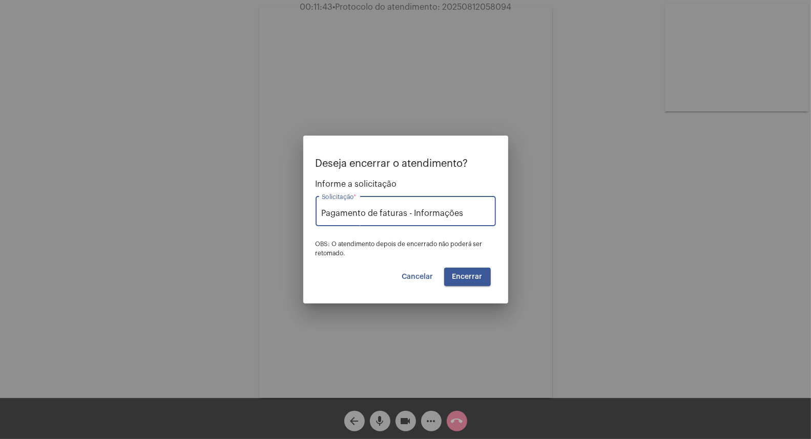
click at [470, 275] on span "Encerrar" at bounding box center [467, 276] width 30 height 7
click at [470, 285] on button "Encerrar" at bounding box center [467, 277] width 47 height 18
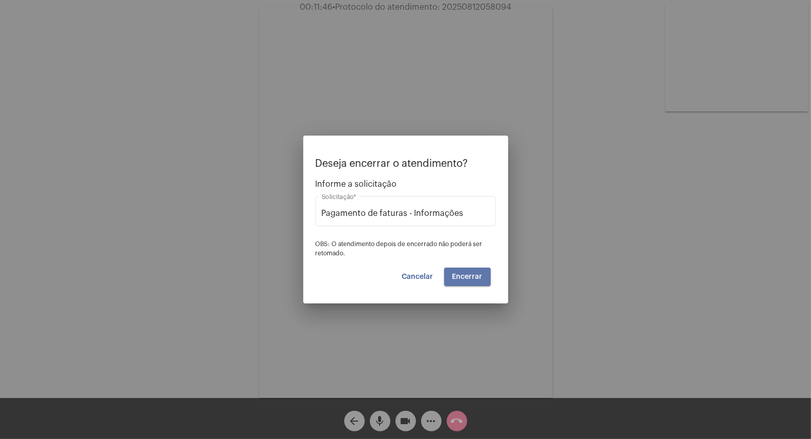
click at [470, 285] on button "Encerrar" at bounding box center [467, 277] width 47 height 18
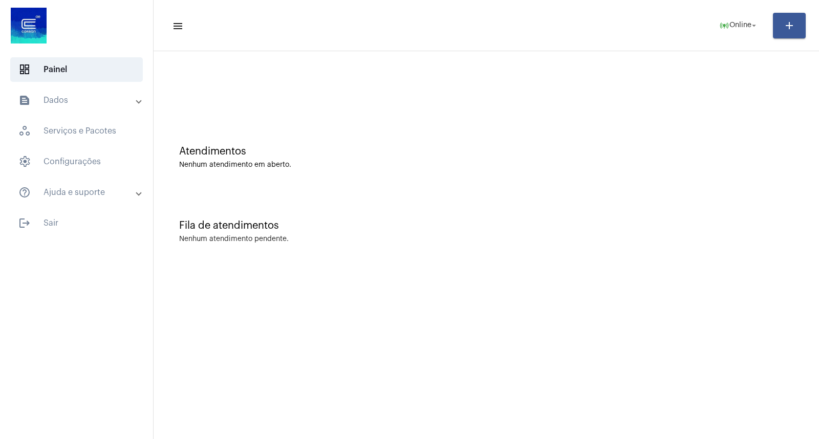
click at [720, 11] on mat-toolbar-row "menu online_prediction Online arrow_drop_down add" at bounding box center [487, 25] width 666 height 33
click at [731, 25] on span "Online" at bounding box center [741, 25] width 22 height 7
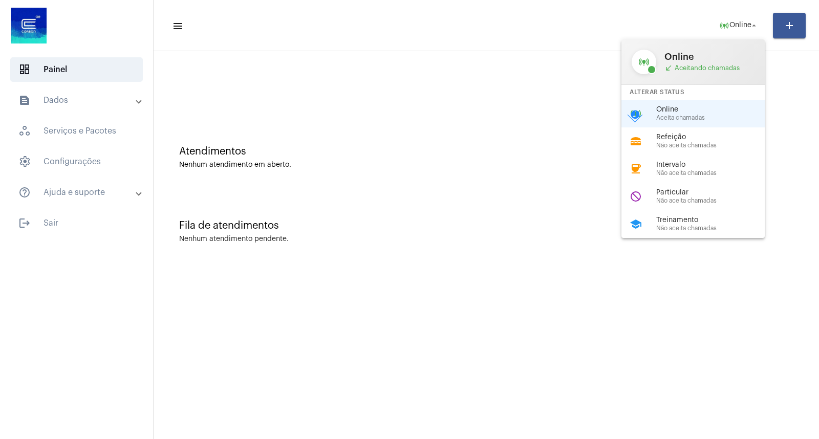
click at [664, 239] on div at bounding box center [409, 219] width 819 height 439
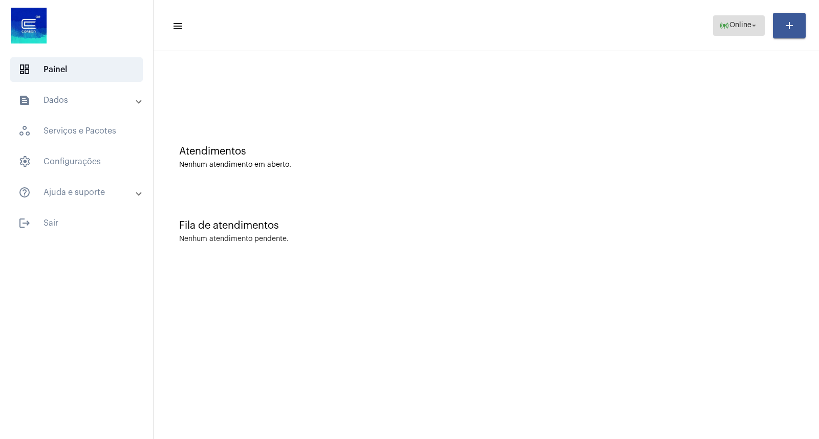
click at [726, 25] on mat-icon "online_prediction" at bounding box center [725, 25] width 10 height 10
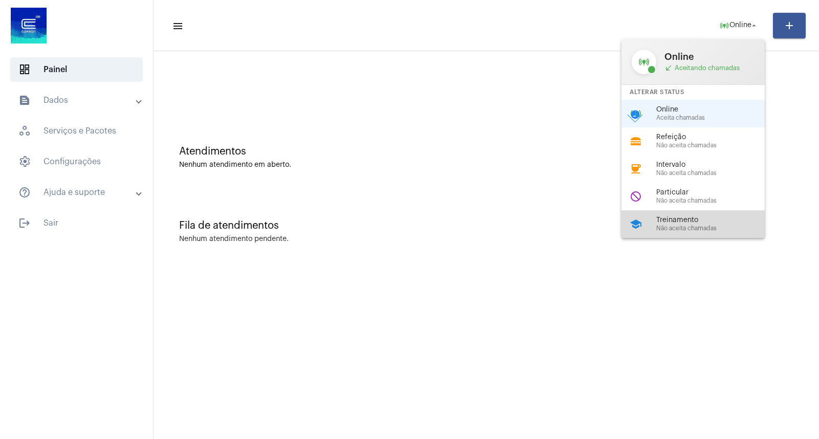
click at [662, 214] on div "school Treinamento Não aceita chamadas" at bounding box center [702, 224] width 160 height 28
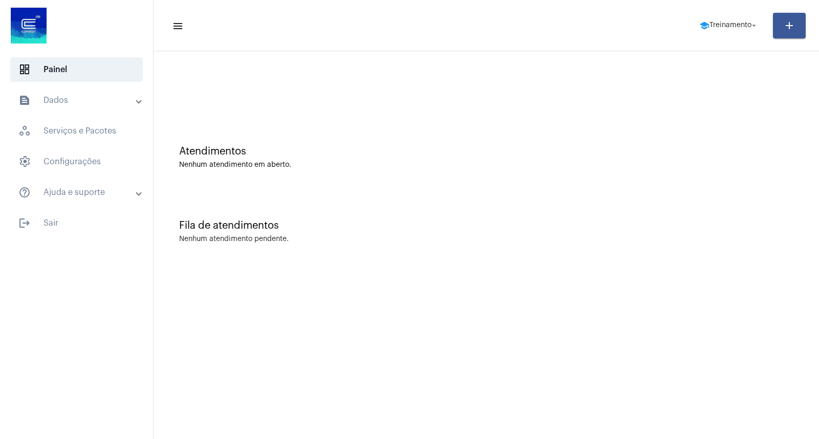
click at [431, 391] on mat-sidenav-content "menu school Treinamento arrow_drop_down add Atendimentos Nenhum atendimento em …" at bounding box center [487, 219] width 666 height 439
click at [310, 165] on div "Nenhum atendimento em aberto." at bounding box center [486, 165] width 615 height 8
click at [69, 208] on mat-list "dashboard Painel text_snippet_outlined Dados history_outlined Histórico schedul…" at bounding box center [76, 144] width 153 height 182
click at [69, 213] on span "logout Sair" at bounding box center [76, 223] width 133 height 25
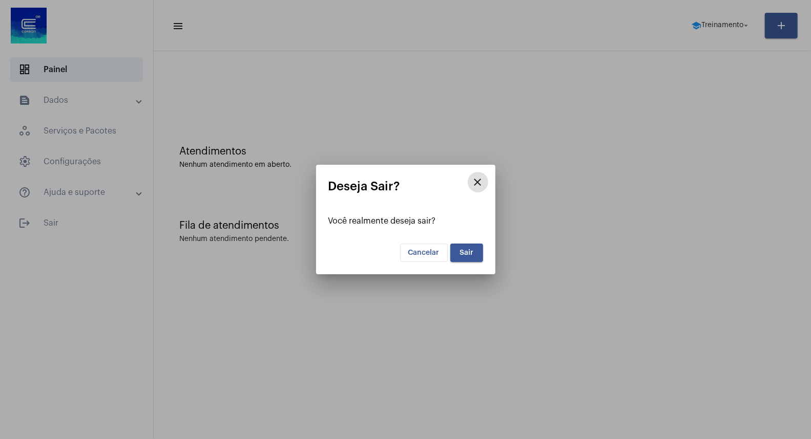
click at [458, 249] on button "Sair" at bounding box center [466, 253] width 33 height 18
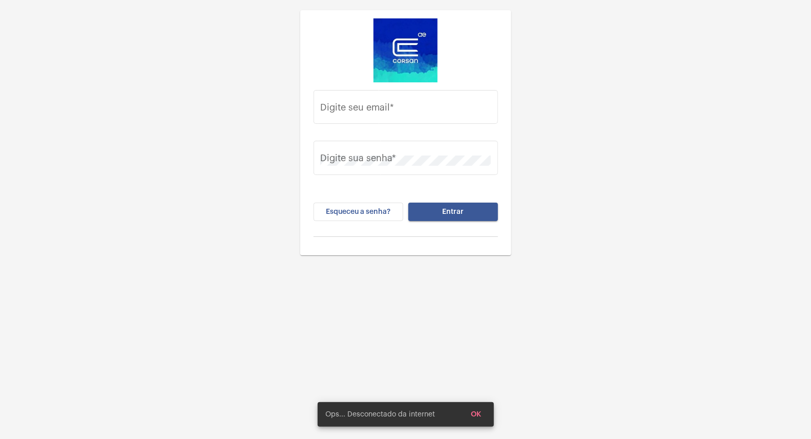
type input "[PERSON_NAME][EMAIL_ADDRESS][DOMAIN_NAME]"
